Goal: Find specific page/section

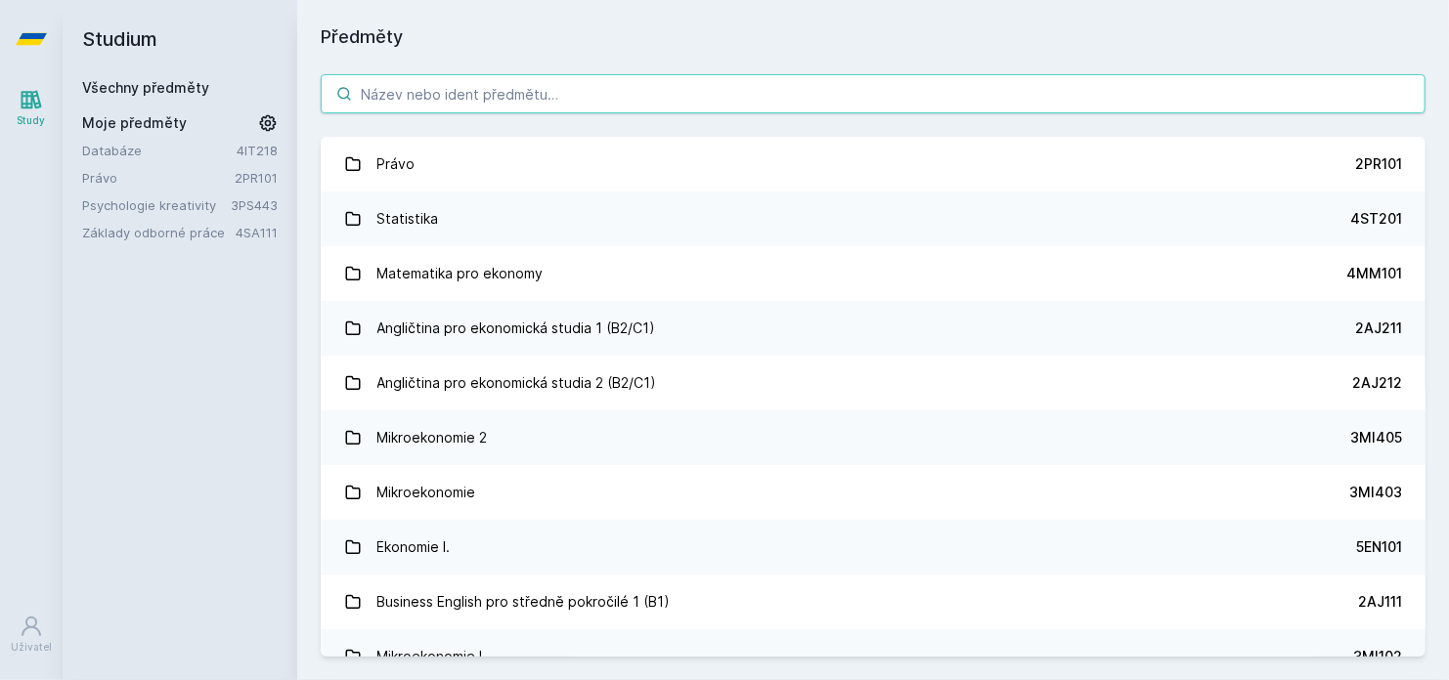
click at [766, 88] on input "search" at bounding box center [873, 93] width 1105 height 39
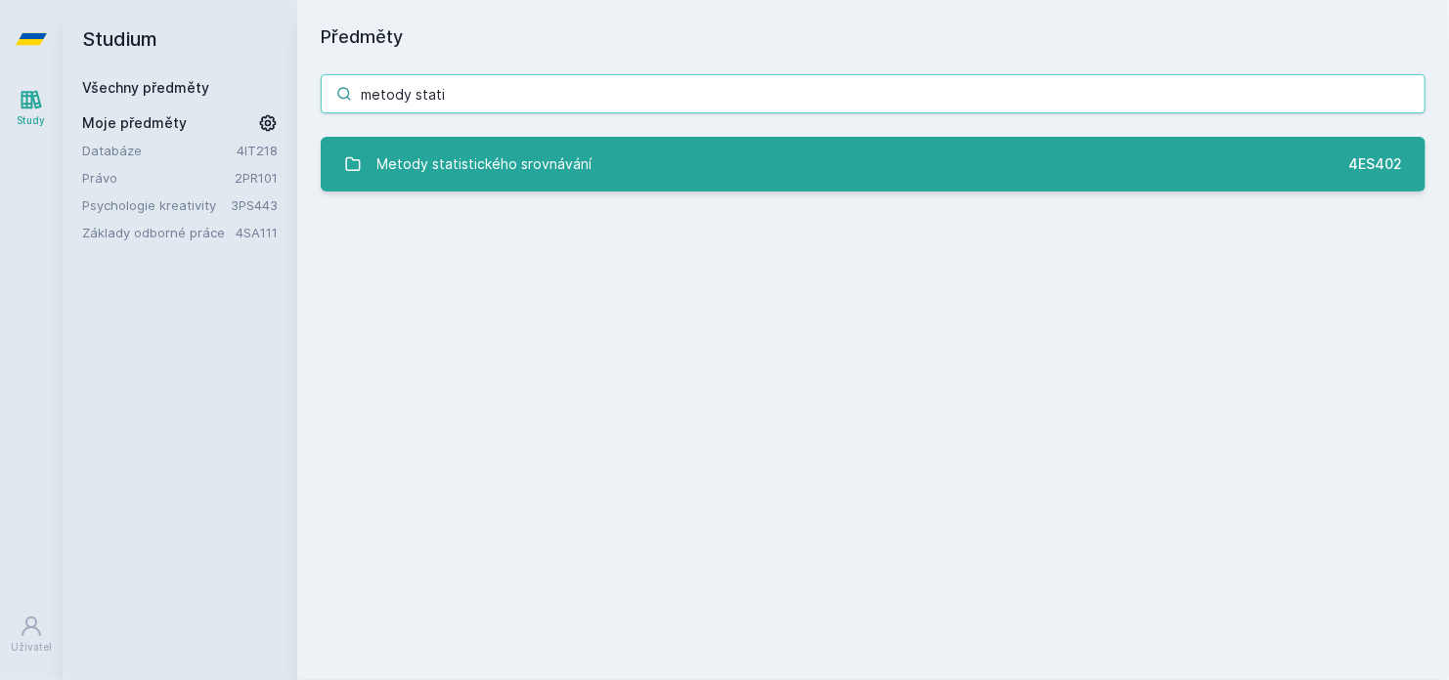
type input "metody stati"
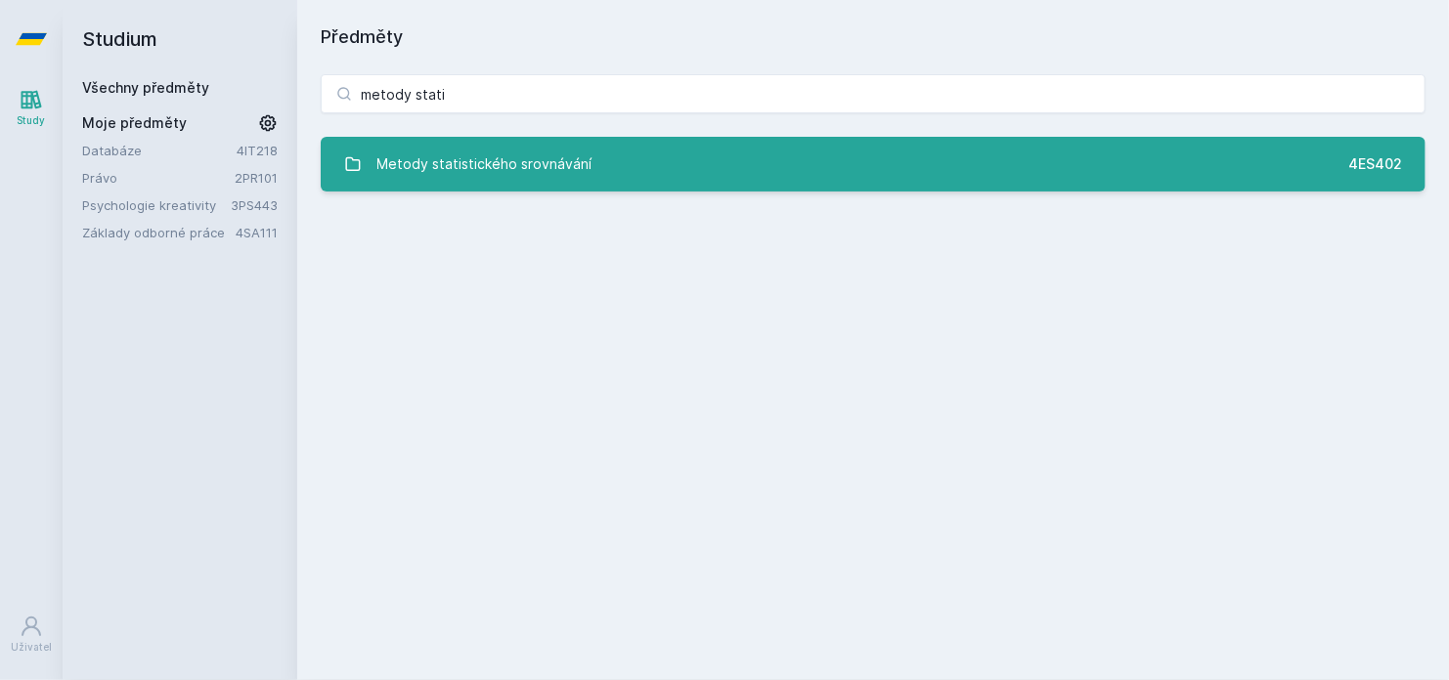
click at [742, 156] on link "Metody statistického srovnávání 4ES402" at bounding box center [873, 164] width 1105 height 55
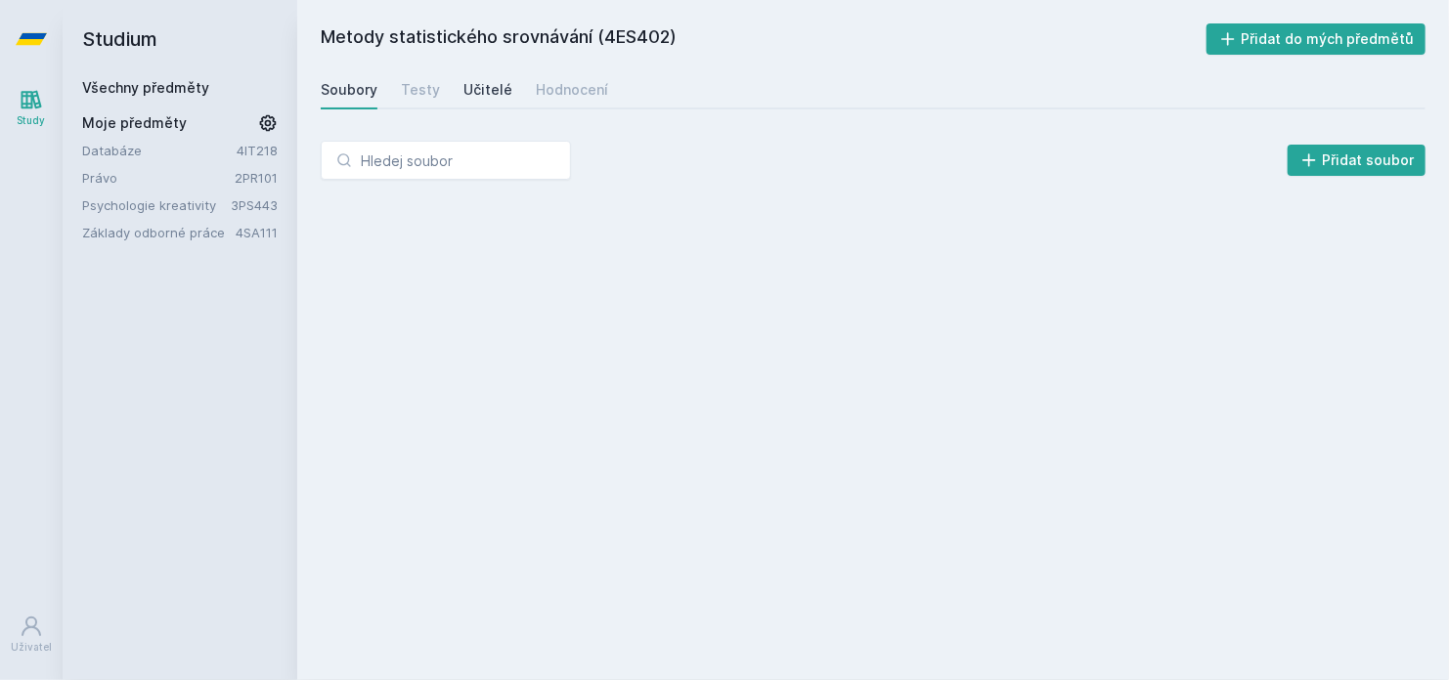
click at [463, 90] on div "Učitelé" at bounding box center [487, 90] width 49 height 20
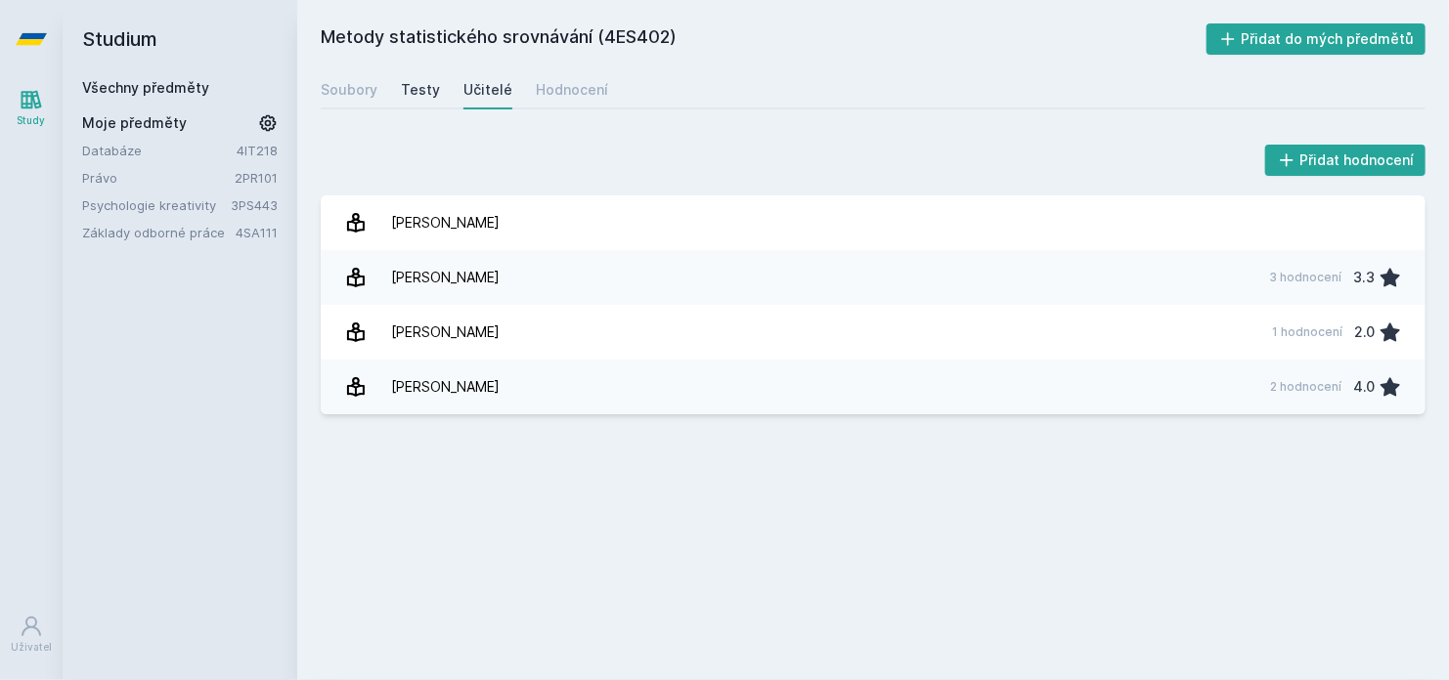
click at [418, 87] on div "Testy" at bounding box center [420, 90] width 39 height 20
